Goal: Task Accomplishment & Management: Use online tool/utility

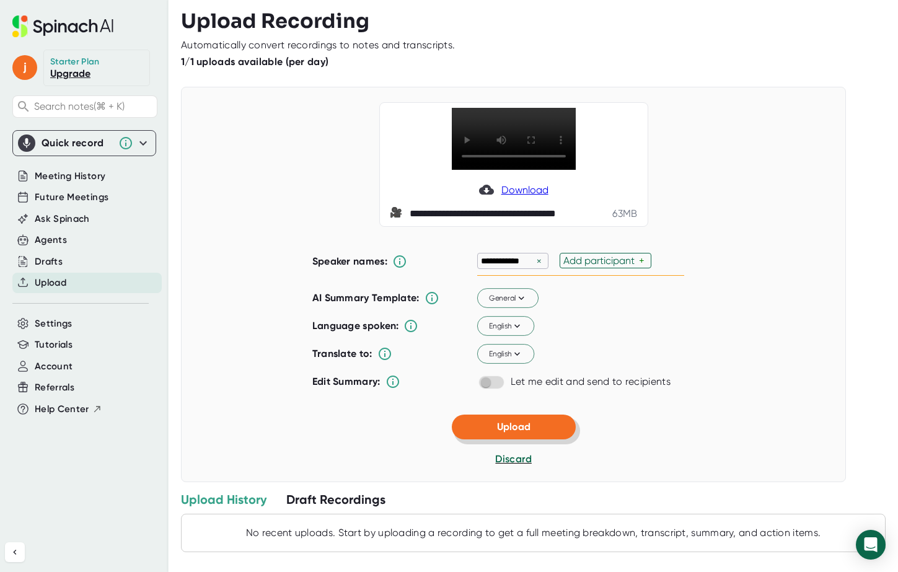
click at [481, 439] on button "Upload" at bounding box center [514, 426] width 124 height 25
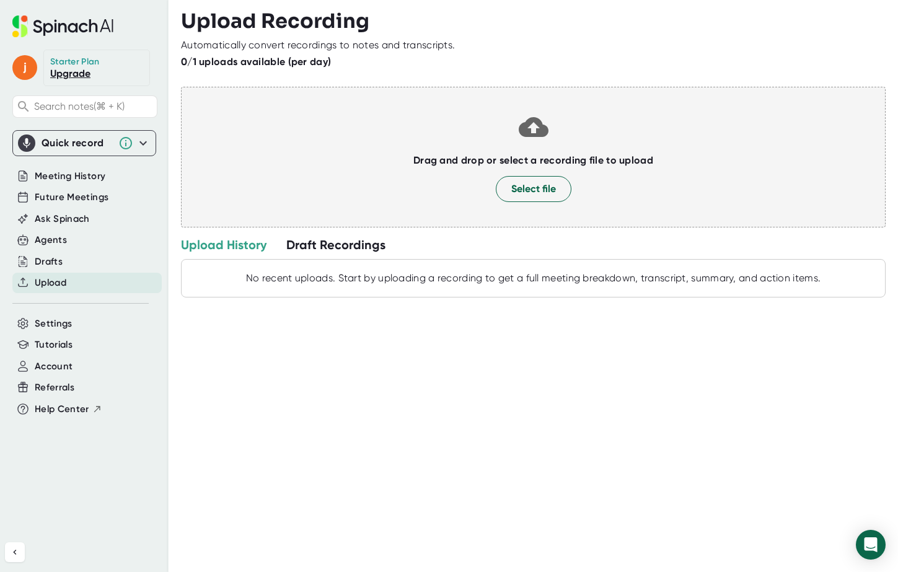
click at [359, 245] on div "Draft Recordings" at bounding box center [335, 245] width 99 height 16
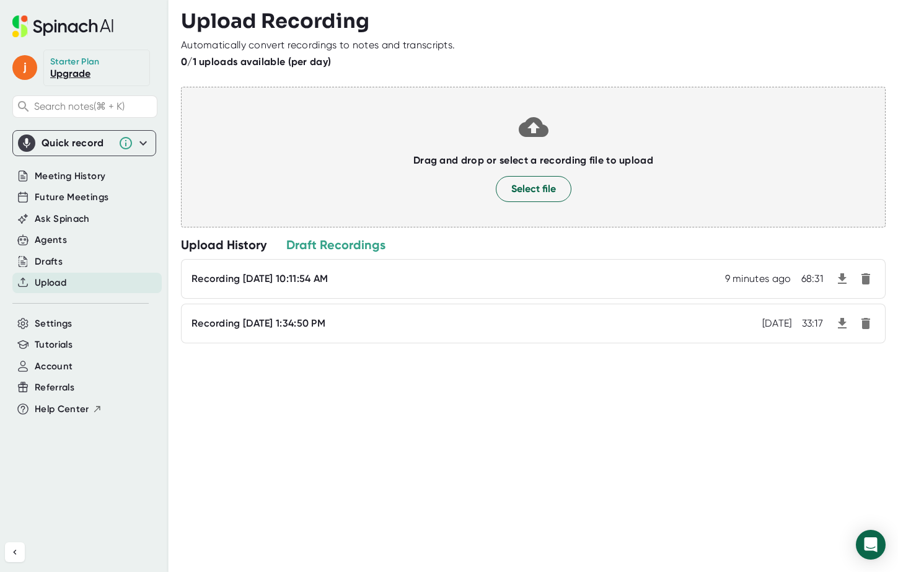
click at [597, 274] on div "Recording [DATE] 10:11:54 AM 9 minutes ago 68:31" at bounding box center [506, 279] width 631 height 12
click at [448, 278] on div "Recording [DATE] 10:11:54 AM 9 minutes ago 68:31" at bounding box center [506, 279] width 631 height 12
click at [292, 278] on div "Recording [DATE] 10:11:54 AM" at bounding box center [259, 279] width 136 height 12
click at [839, 278] on icon "button" at bounding box center [841, 278] width 15 height 15
click at [91, 171] on span "Meeting History" at bounding box center [70, 176] width 71 height 14
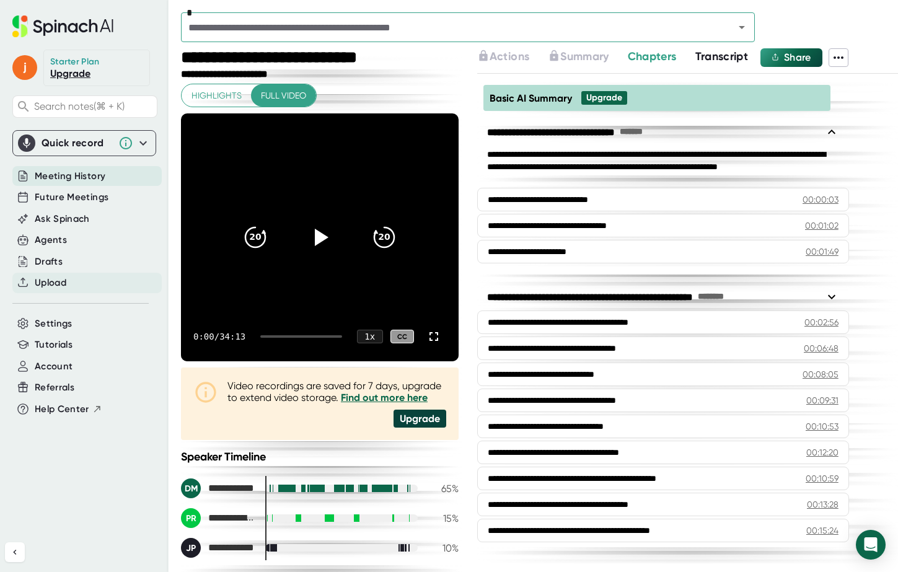
click at [65, 286] on span "Upload" at bounding box center [51, 283] width 32 height 14
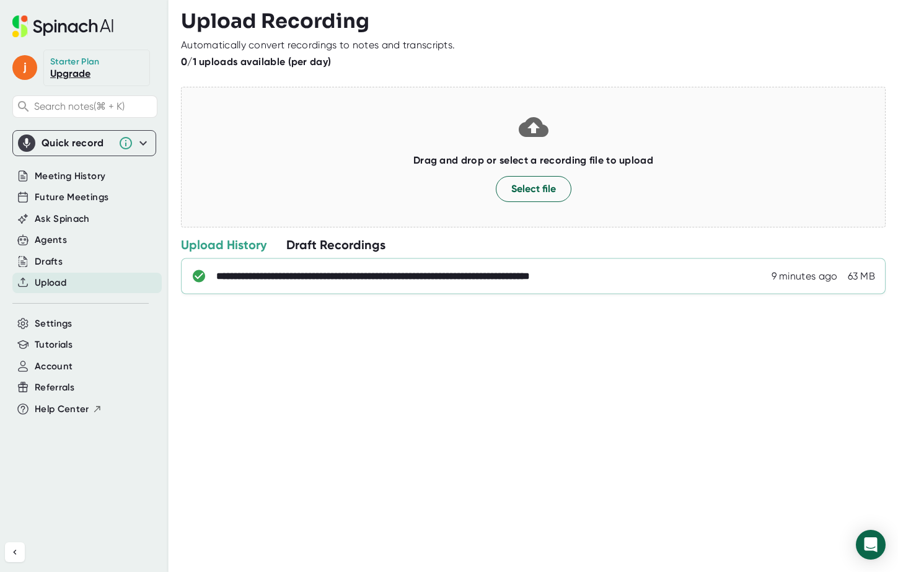
click at [400, 284] on div "**********" at bounding box center [533, 276] width 704 height 36
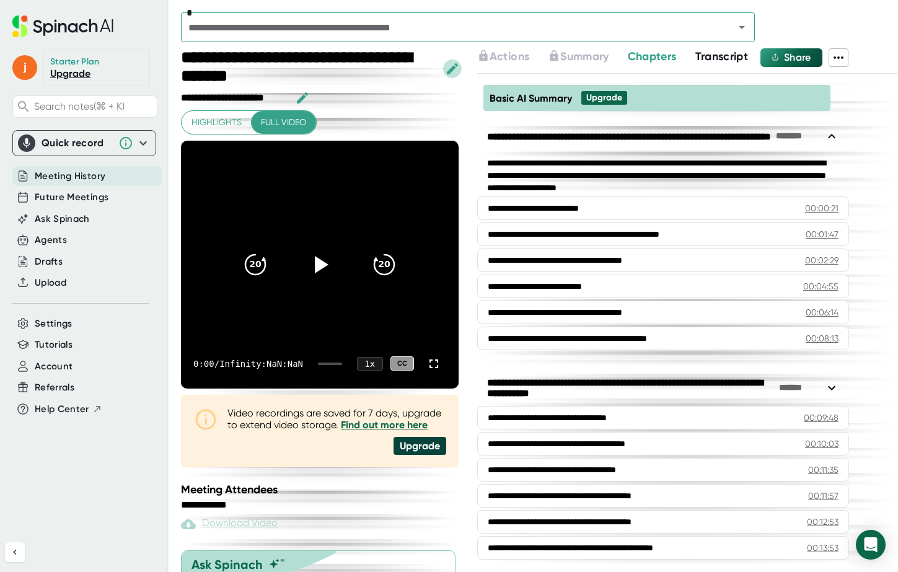
click at [453, 66] on icon "button" at bounding box center [452, 68] width 11 height 11
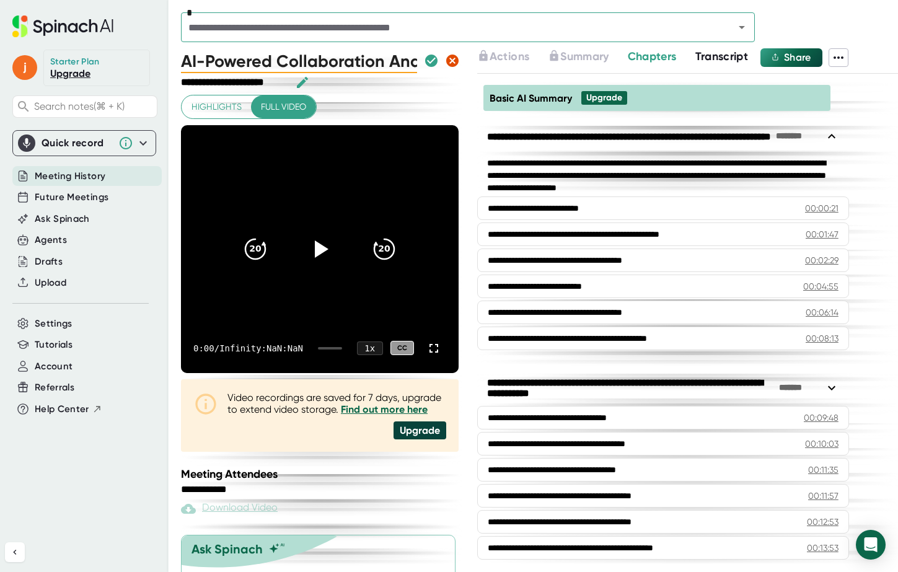
click at [452, 62] on icon "button" at bounding box center [452, 61] width 12 height 12
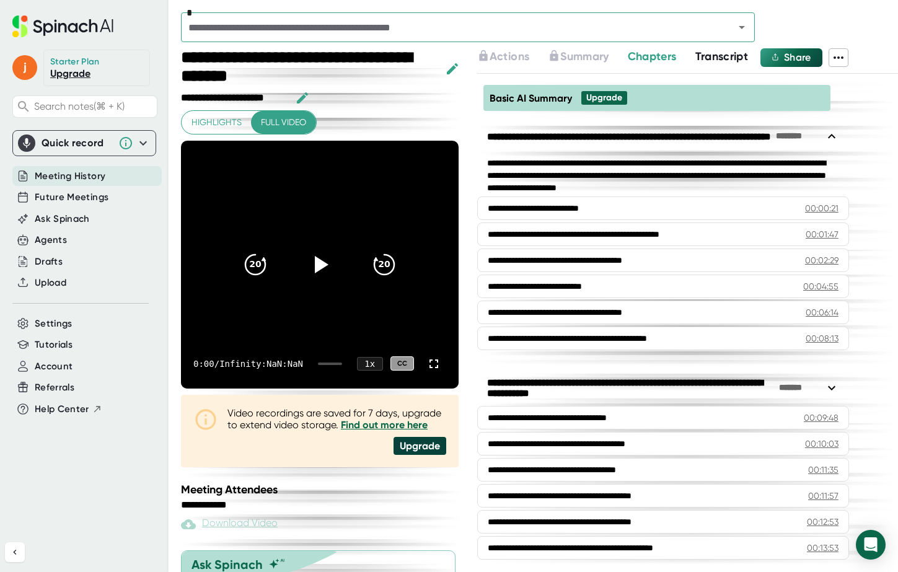
click at [450, 70] on icon "button" at bounding box center [452, 68] width 11 height 11
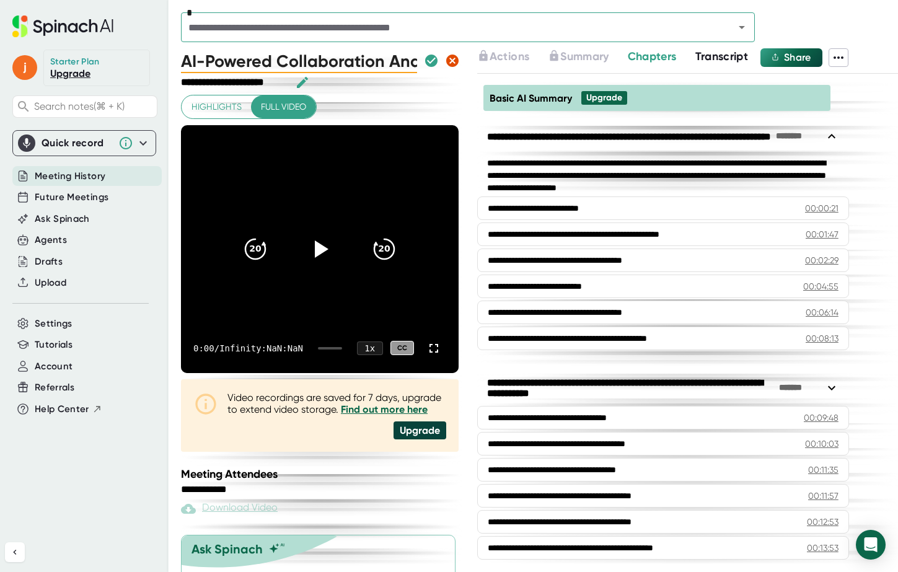
scroll to position [0, 113]
click at [400, 63] on input "AI-Powered Collaboration And Data Security" at bounding box center [299, 60] width 236 height 25
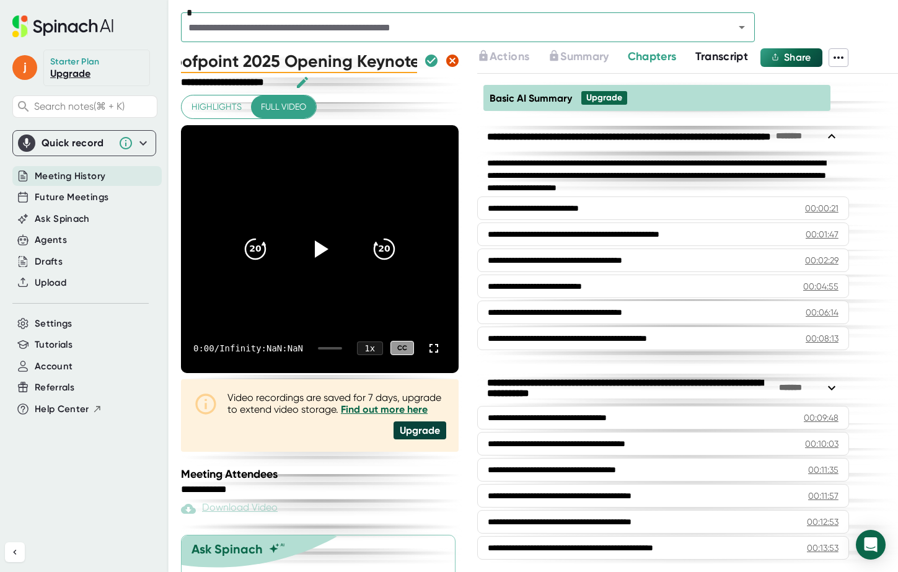
type input "Proofpoint 2025 Opening Keynote"
